Goal: Task Accomplishment & Management: Manage account settings

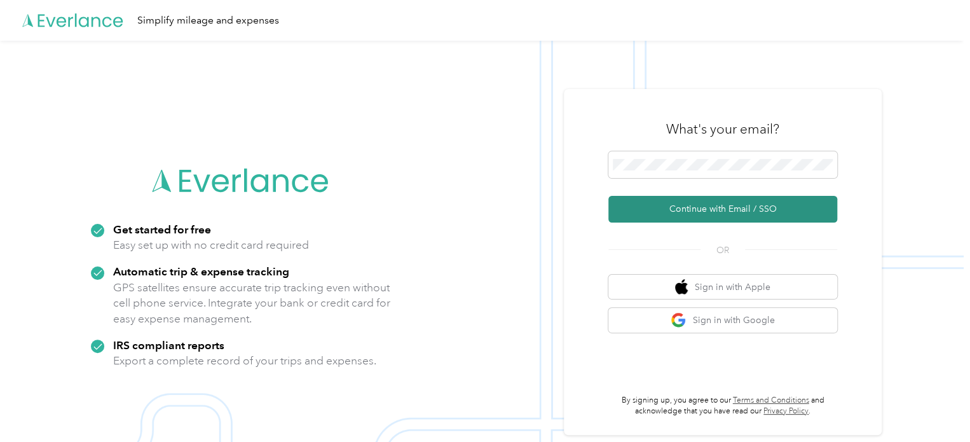
click at [738, 205] on button "Continue with Email / SSO" at bounding box center [722, 209] width 229 height 27
click at [734, 205] on button "Continue with Email / SSO" at bounding box center [722, 209] width 229 height 27
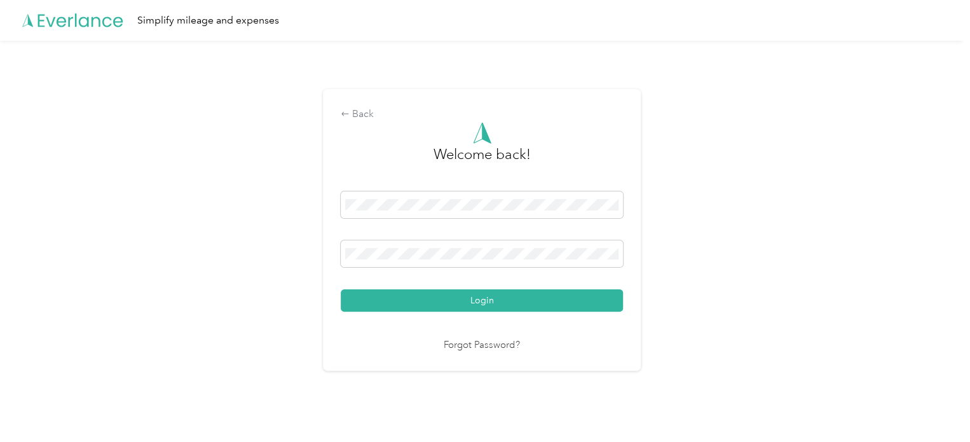
click at [505, 299] on button "Login" at bounding box center [482, 300] width 282 height 22
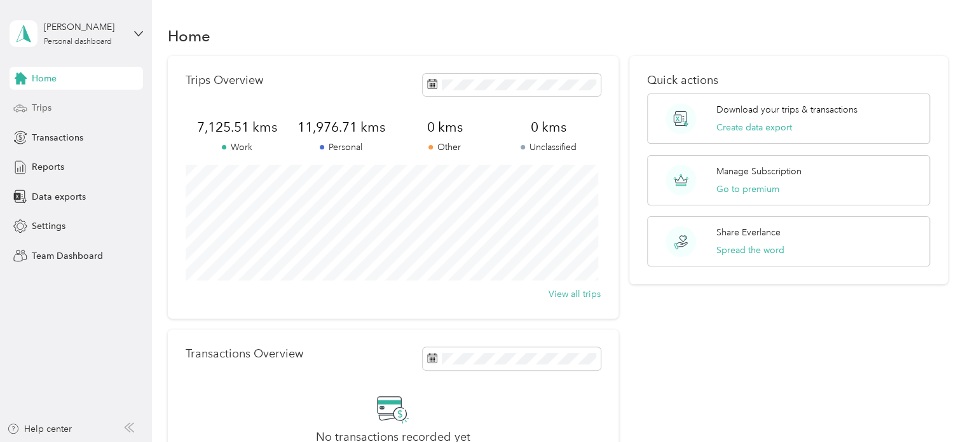
click at [49, 109] on span "Trips" at bounding box center [42, 107] width 20 height 13
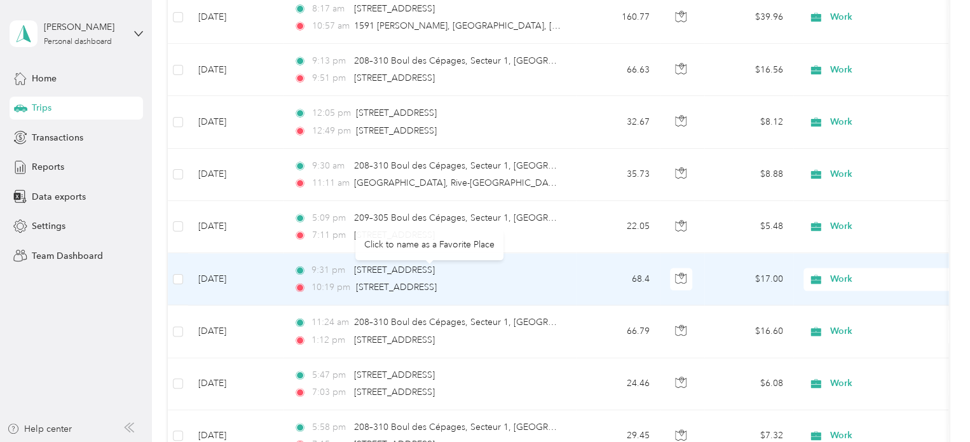
scroll to position [1271, 0]
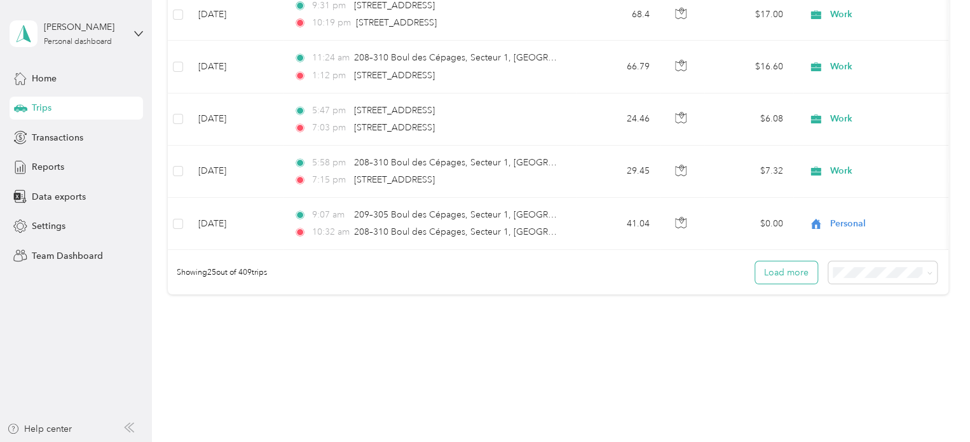
click at [785, 277] on button "Load more" at bounding box center [786, 272] width 62 height 22
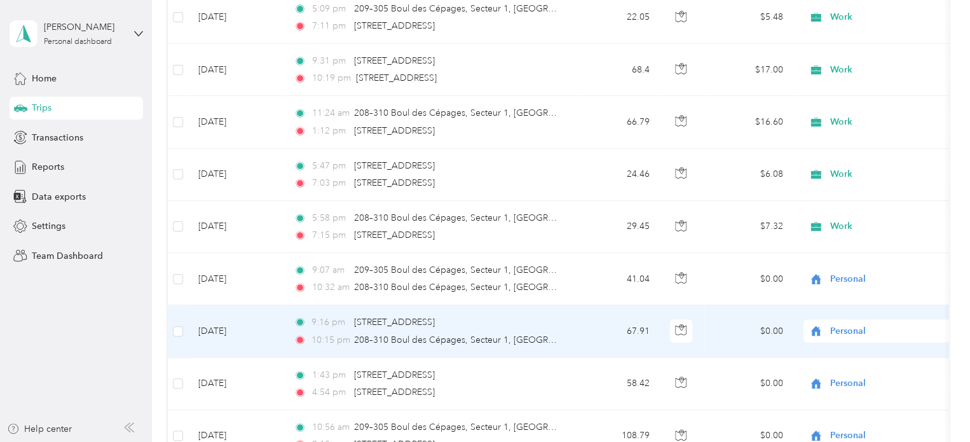
scroll to position [1144, 0]
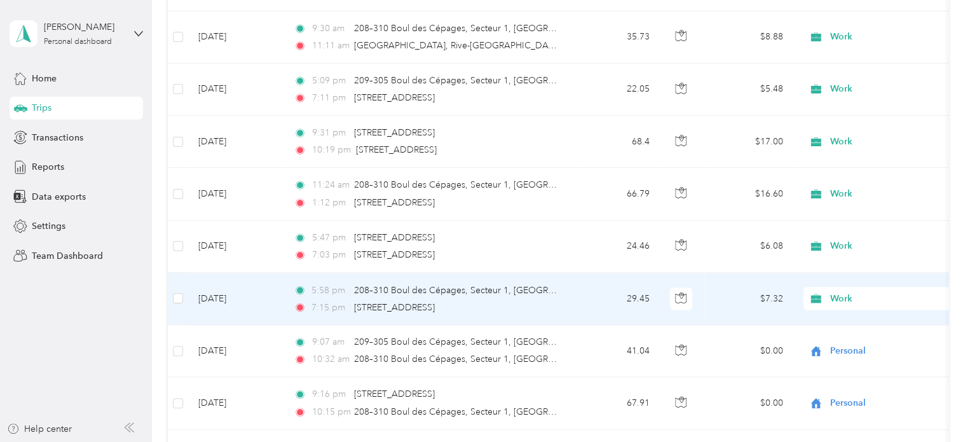
click at [871, 296] on span "Work" at bounding box center [888, 298] width 116 height 14
click at [829, 158] on span "Personal" at bounding box center [882, 159] width 140 height 13
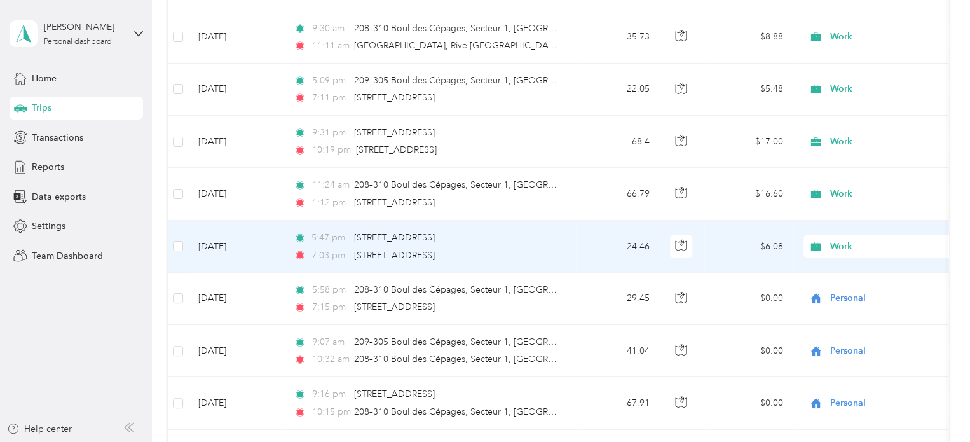
click at [831, 239] on span "Work" at bounding box center [888, 246] width 116 height 14
click at [859, 285] on span "Personal" at bounding box center [894, 288] width 118 height 13
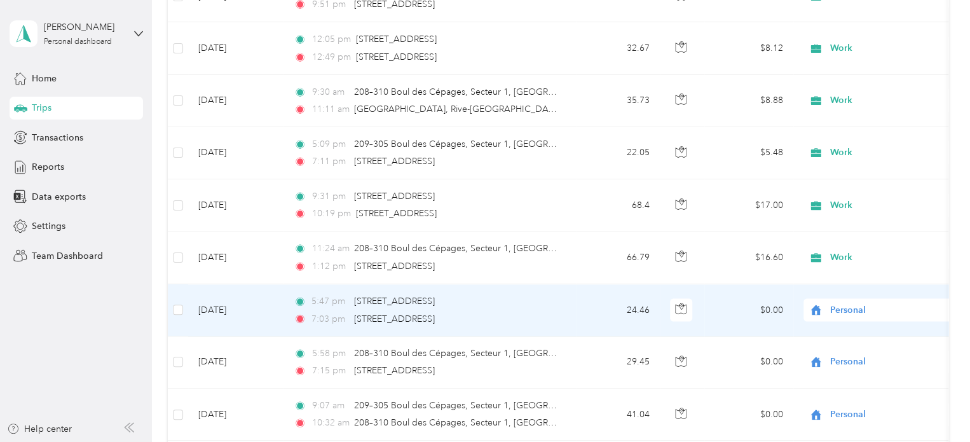
scroll to position [1017, 0]
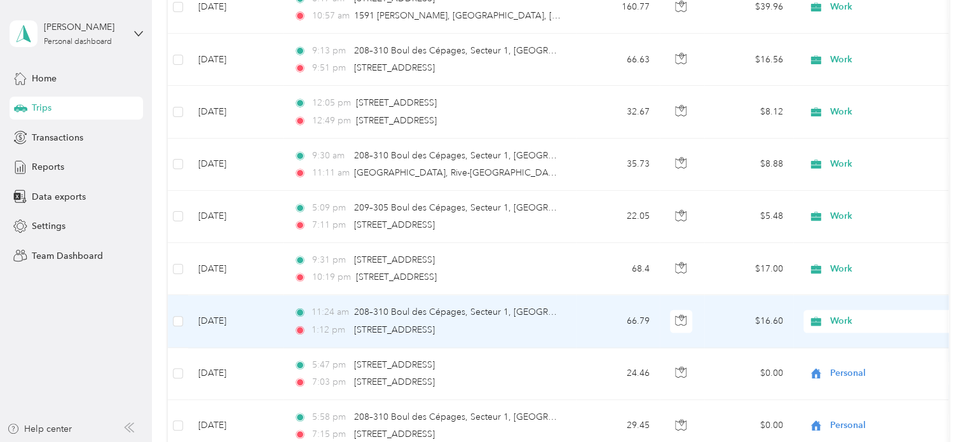
click at [859, 314] on span "Work" at bounding box center [888, 321] width 116 height 14
click at [858, 177] on span "Personal" at bounding box center [894, 182] width 118 height 13
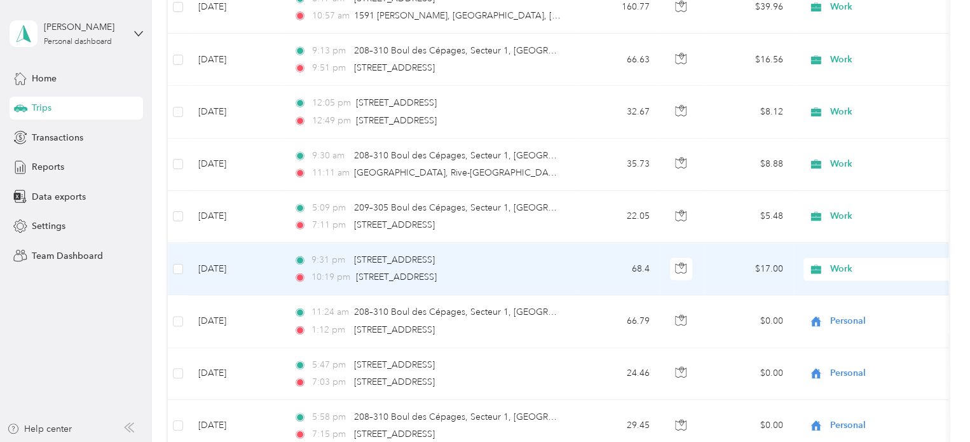
click at [862, 262] on span "Work" at bounding box center [888, 269] width 116 height 14
click at [837, 309] on span "Personal" at bounding box center [894, 305] width 118 height 13
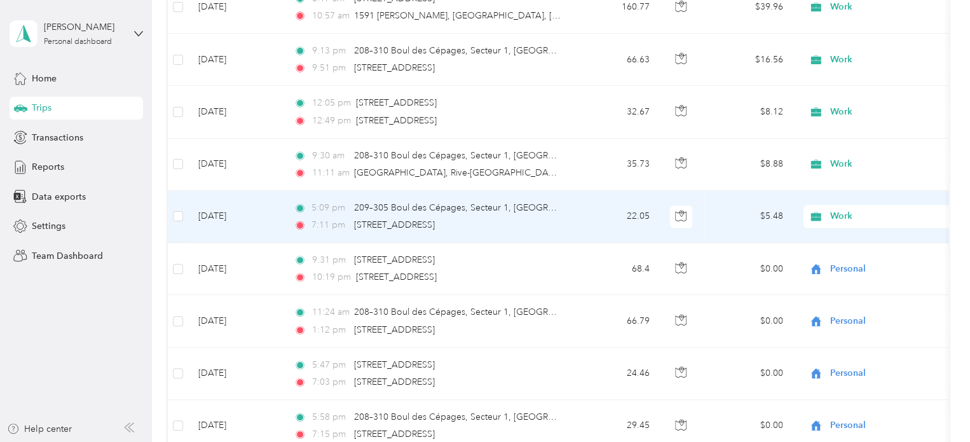
click at [858, 212] on span "Work" at bounding box center [888, 216] width 116 height 14
click at [853, 253] on span "Personal" at bounding box center [894, 258] width 118 height 13
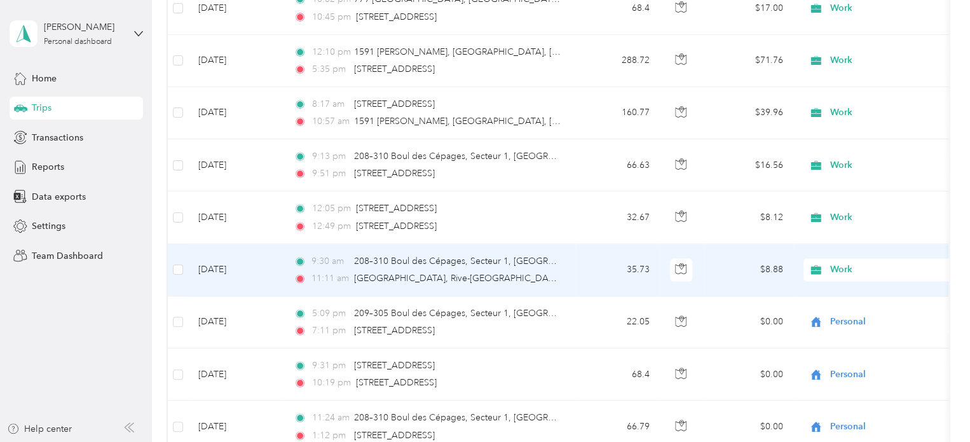
scroll to position [890, 0]
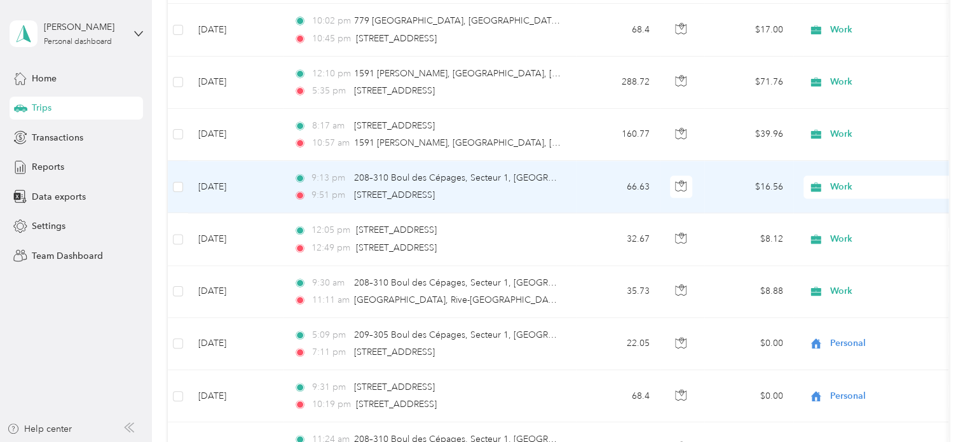
click at [839, 180] on span "Work" at bounding box center [888, 187] width 116 height 14
click at [856, 230] on span "Personal" at bounding box center [894, 230] width 118 height 13
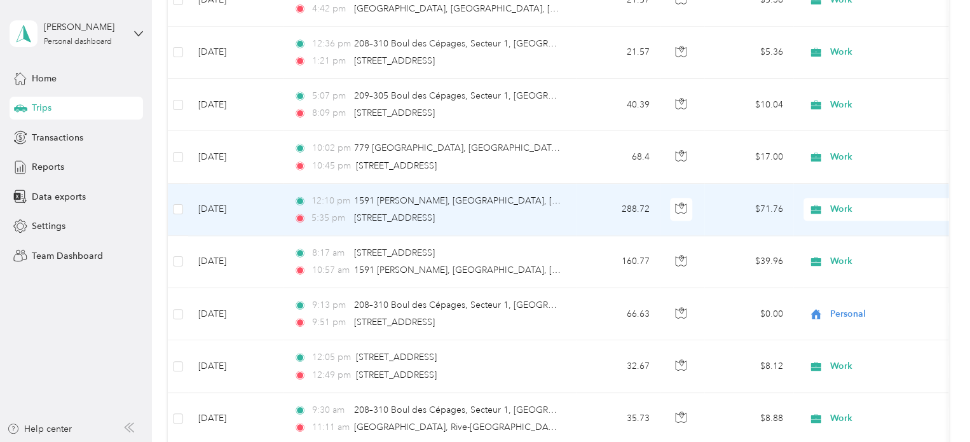
scroll to position [699, 0]
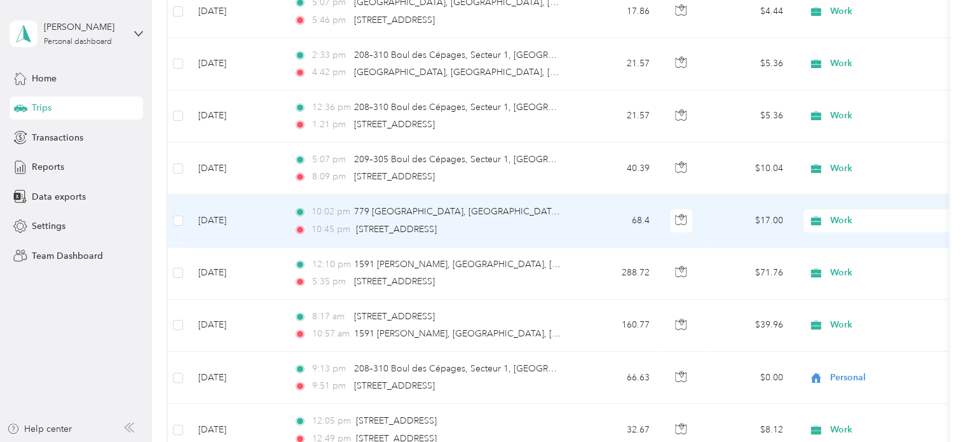
click at [842, 217] on span "Work" at bounding box center [888, 221] width 116 height 14
click at [847, 264] on span "Personal" at bounding box center [894, 263] width 118 height 13
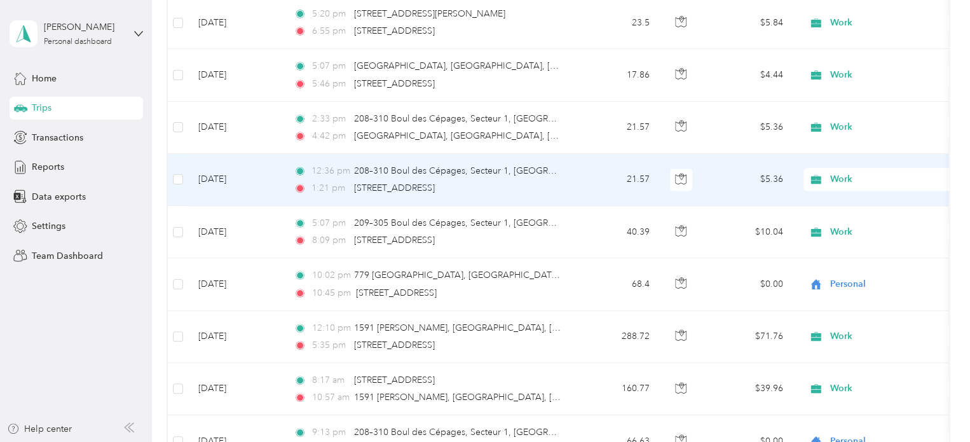
scroll to position [572, 0]
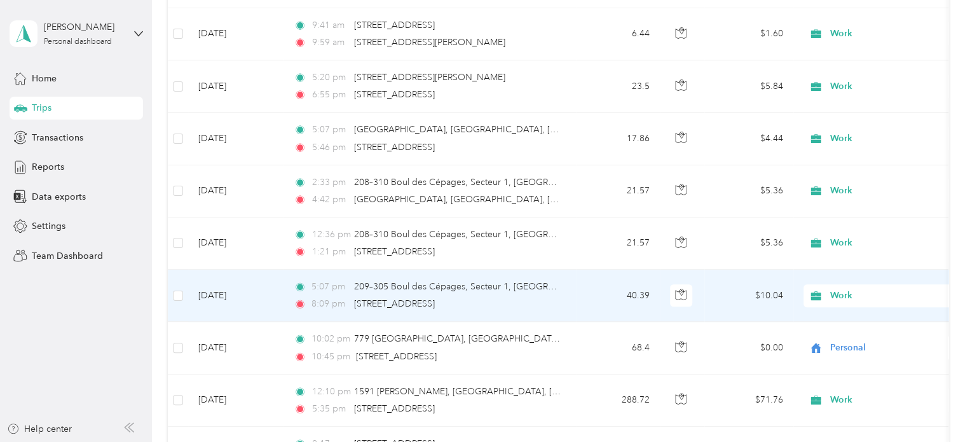
click at [848, 289] on span "Work" at bounding box center [888, 296] width 116 height 14
click at [845, 156] on span "Personal" at bounding box center [894, 158] width 118 height 13
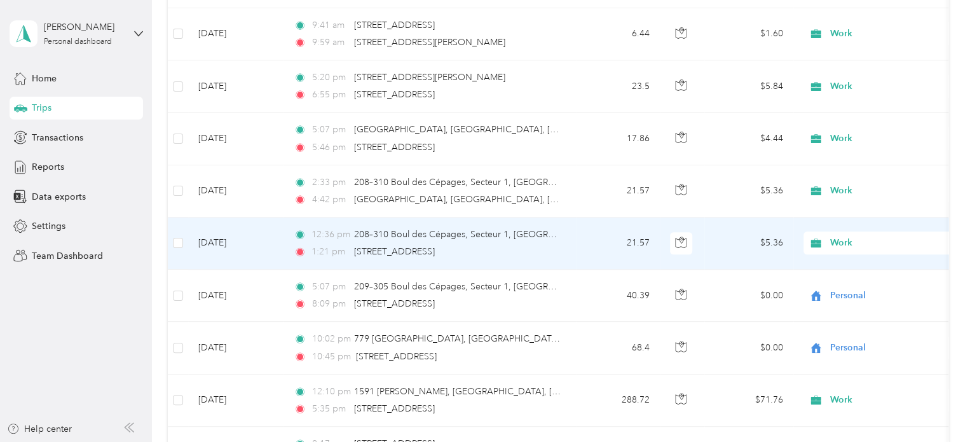
click at [839, 241] on span "Work" at bounding box center [888, 243] width 116 height 14
click at [854, 282] on span "Personal" at bounding box center [894, 281] width 118 height 13
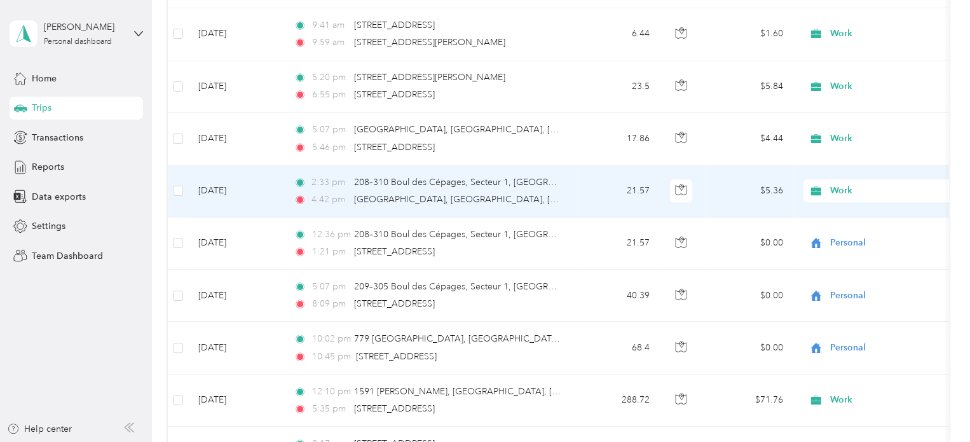
click at [854, 188] on span "Work" at bounding box center [888, 191] width 116 height 14
click at [849, 235] on span "Personal" at bounding box center [894, 235] width 118 height 13
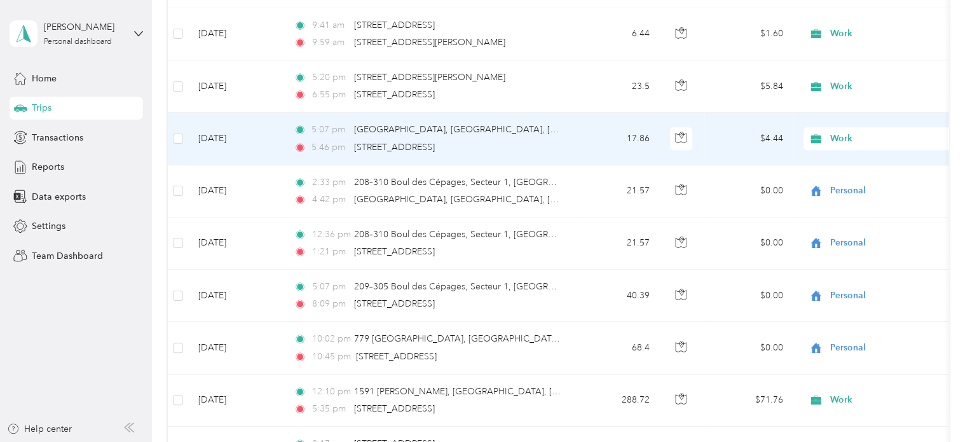
scroll to position [509, 0]
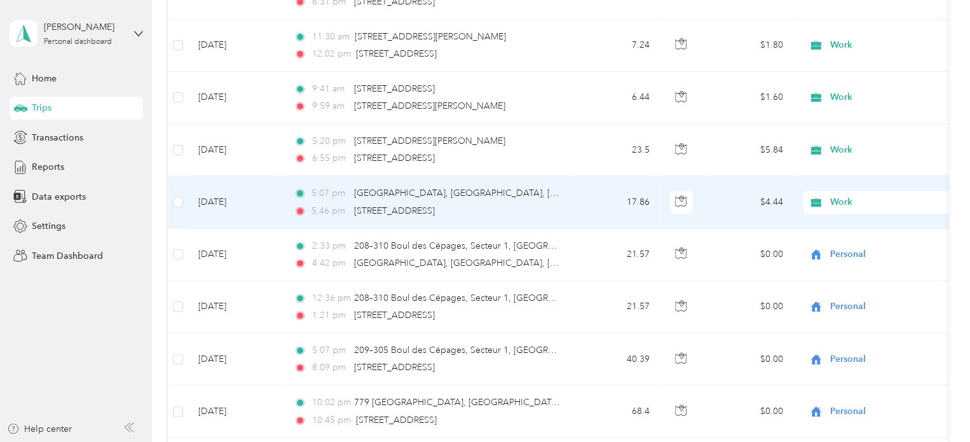
click at [867, 198] on span "Work" at bounding box center [888, 202] width 116 height 14
click at [863, 240] on span "Personal" at bounding box center [894, 246] width 118 height 13
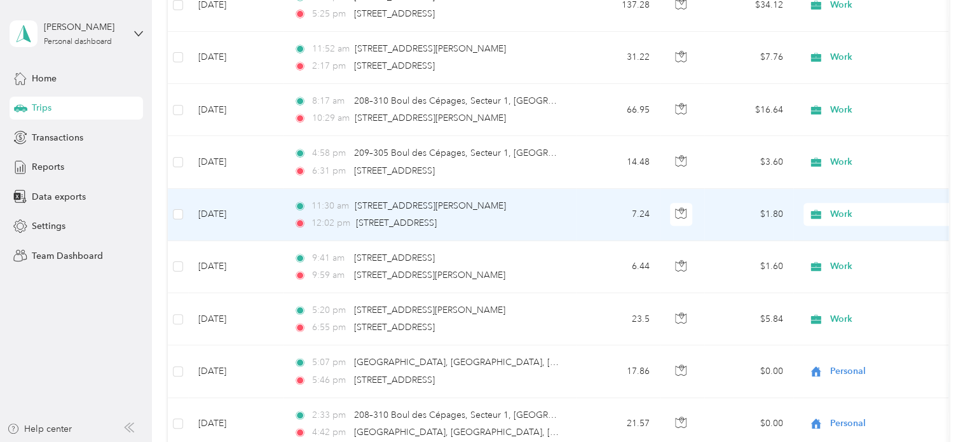
scroll to position [318, 0]
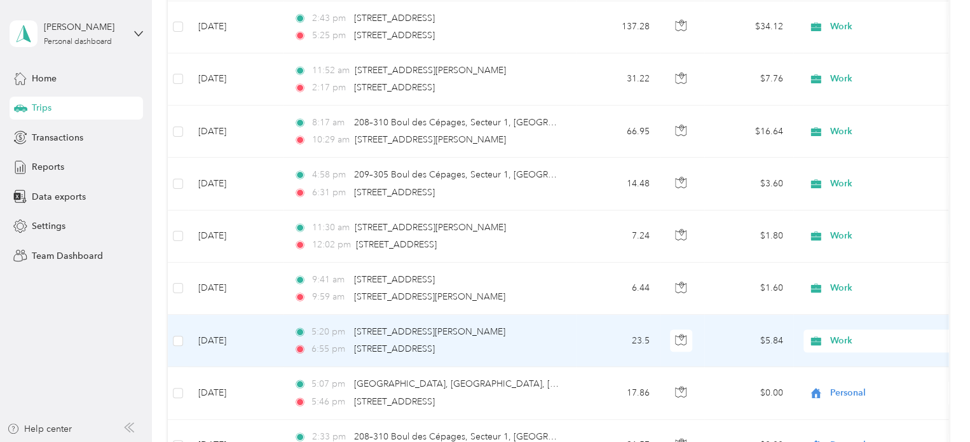
click at [841, 338] on span "Work" at bounding box center [888, 341] width 116 height 14
click at [849, 203] on span "Personal" at bounding box center [894, 203] width 118 height 13
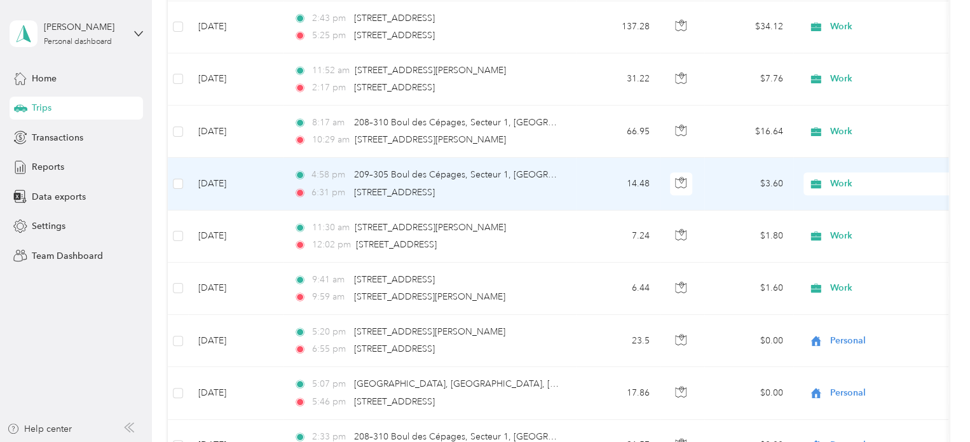
click at [839, 179] on span "Work" at bounding box center [888, 184] width 116 height 14
click at [860, 224] on span "Personal" at bounding box center [894, 228] width 118 height 13
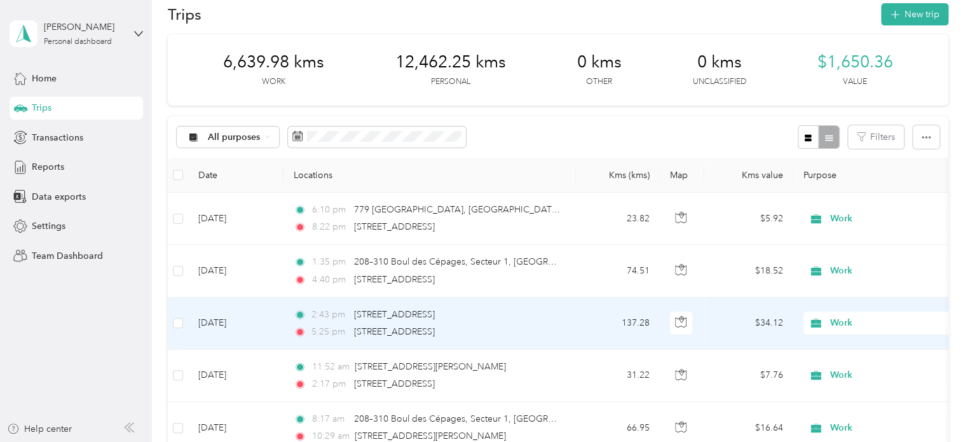
scroll to position [0, 0]
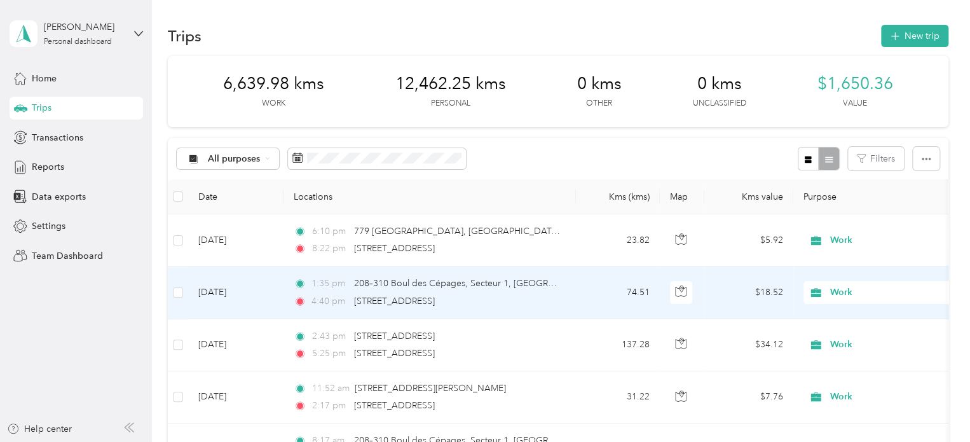
click at [843, 287] on span "Work" at bounding box center [888, 292] width 116 height 14
click at [849, 154] on span "Personal" at bounding box center [894, 156] width 118 height 13
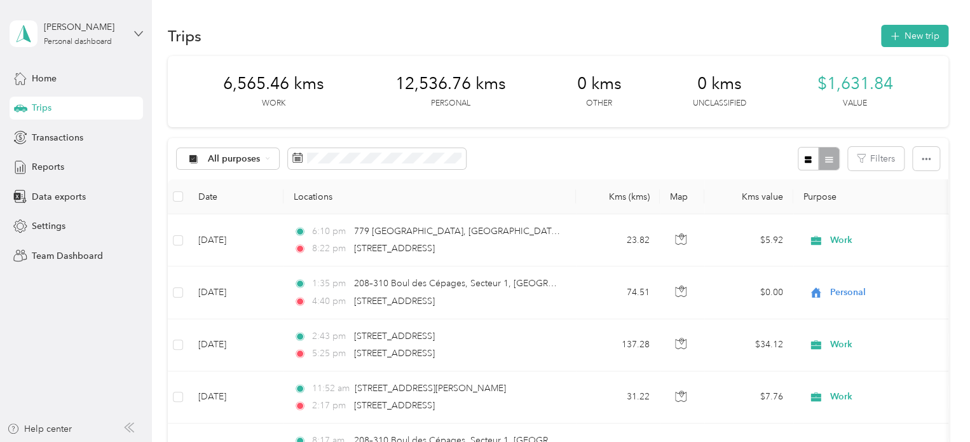
click at [139, 35] on icon at bounding box center [138, 33] width 8 height 4
click at [65, 103] on div "Log out" at bounding box center [44, 104] width 49 height 13
